Goal: Task Accomplishment & Management: Use online tool/utility

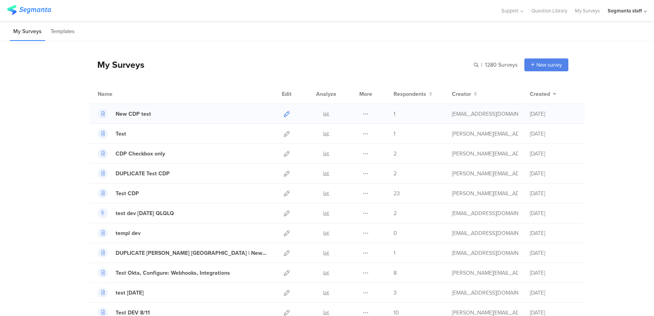
click at [287, 111] on link at bounding box center [287, 113] width 6 height 19
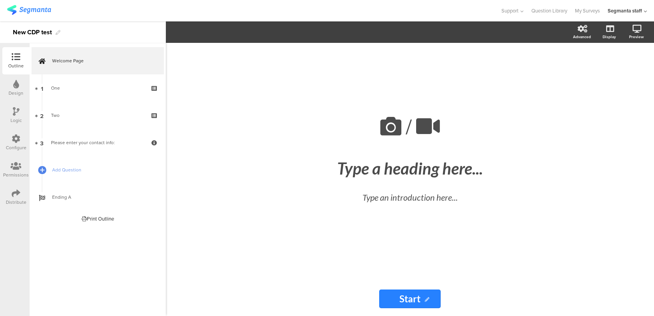
click at [16, 138] on icon at bounding box center [16, 138] width 9 height 9
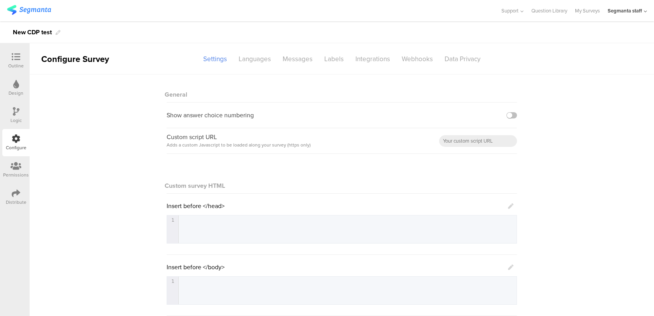
click at [397, 69] on sg-section-page-header "Configure Survey Settings Languages Messages Labels Integrations Webhooks Data …" at bounding box center [342, 58] width 624 height 31
click at [405, 63] on div "Webhooks" at bounding box center [417, 59] width 43 height 14
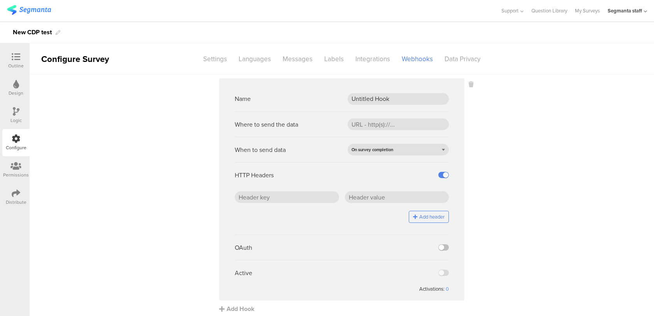
scroll to position [0, 0]
click at [442, 246] on label at bounding box center [443, 247] width 11 height 6
click at [0, 0] on input "checkbox" at bounding box center [0, 0] width 0 height 0
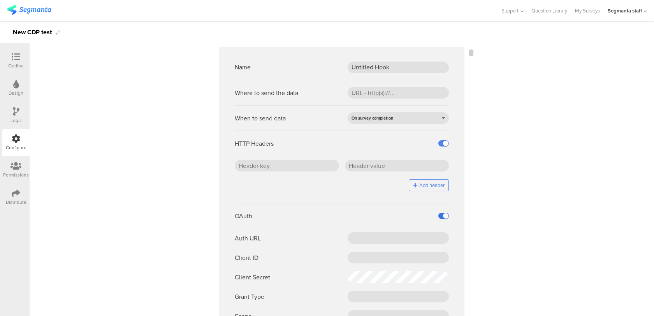
click at [444, 214] on label at bounding box center [443, 216] width 11 height 6
click at [0, 0] on input "checkbox" at bounding box center [0, 0] width 0 height 0
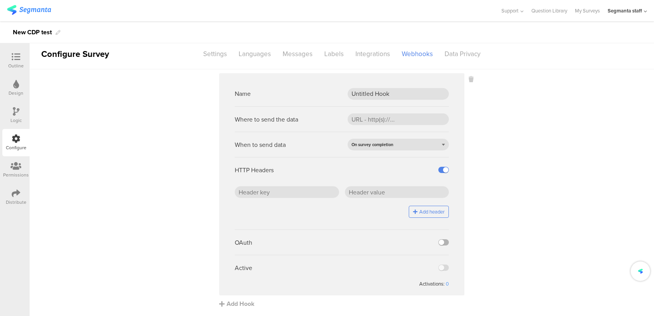
scroll to position [4, 0]
